Goal: Information Seeking & Learning: Learn about a topic

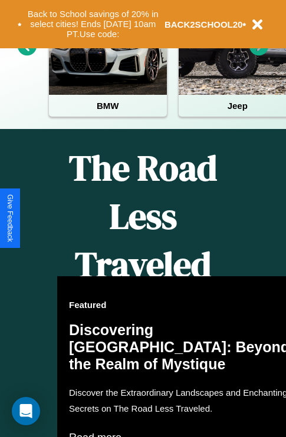
scroll to position [1428, 0]
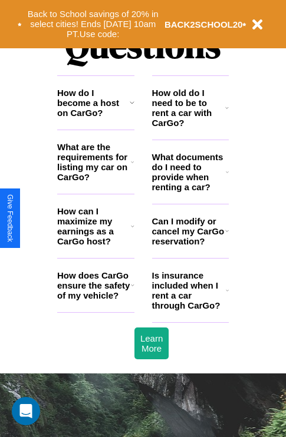
click at [227, 295] on icon at bounding box center [227, 290] width 3 height 9
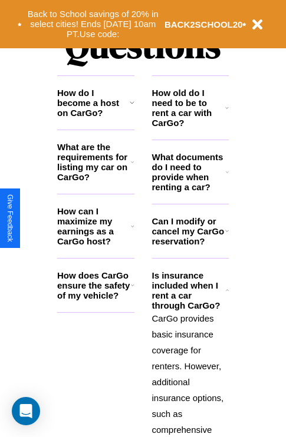
click at [131, 107] on icon at bounding box center [132, 102] width 5 height 9
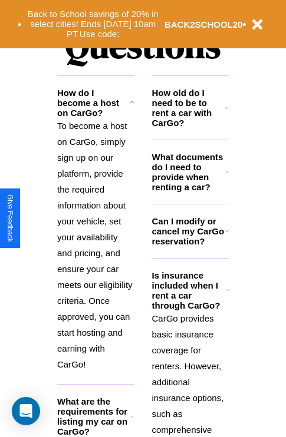
click at [95, 424] on h3 "What are the requirements for listing my car on CarGo?" at bounding box center [94, 417] width 74 height 40
click at [227, 177] on icon at bounding box center [227, 171] width 3 height 9
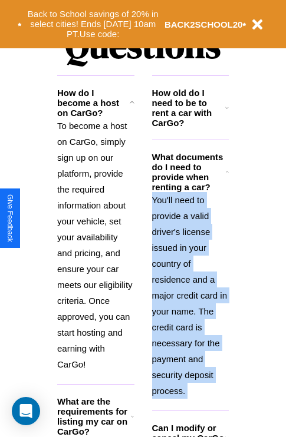
scroll to position [1578, 0]
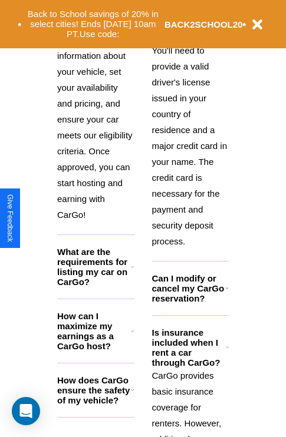
click at [95, 405] on h3 "How does CarGo ensure the safety of my vehicle?" at bounding box center [94, 390] width 74 height 30
click at [95, 127] on p "To become a host on CarGo, simply sign up on our platform, provide the required…" at bounding box center [95, 95] width 77 height 255
